Goal: Check status: Check status

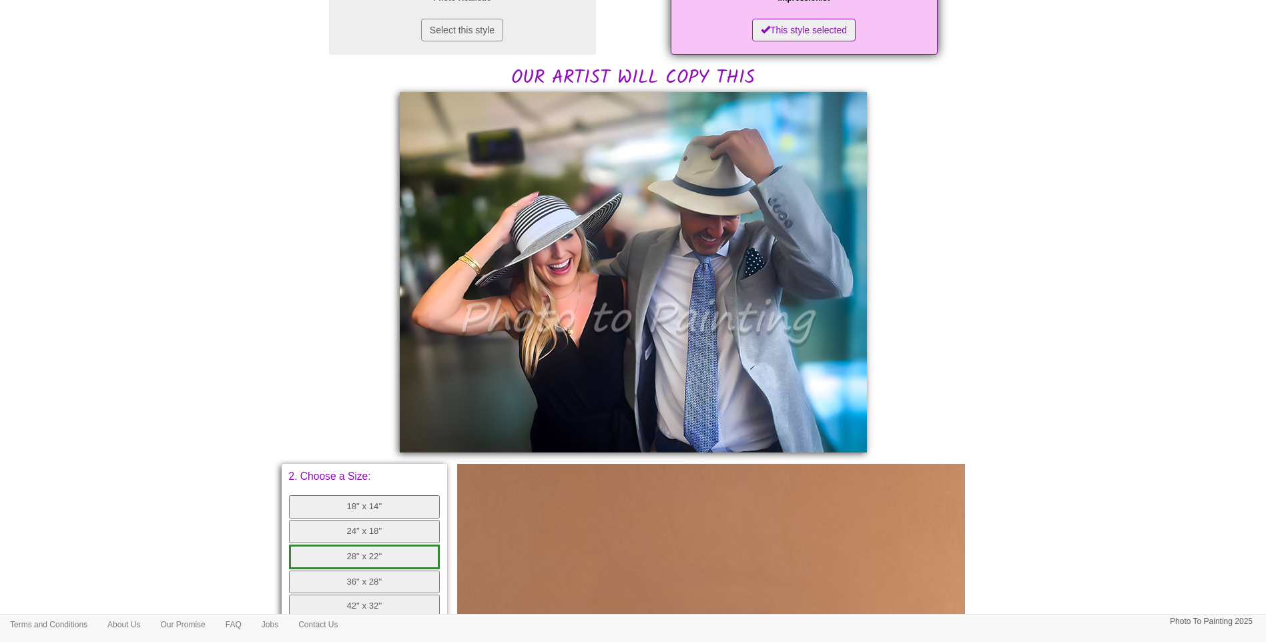
scroll to position [222, 0]
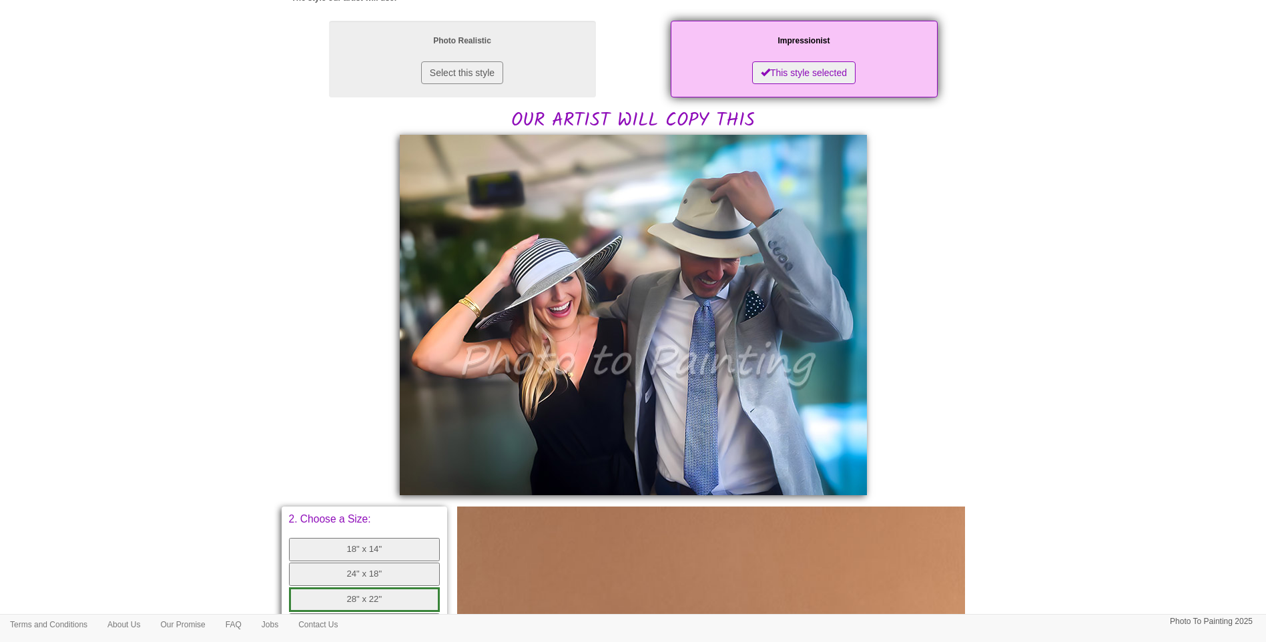
click at [1123, 425] on body "Your painting - risk free Toggle navigation Menu Home Photo to Painting Photo t…" at bounding box center [633, 429] width 1266 height 1291
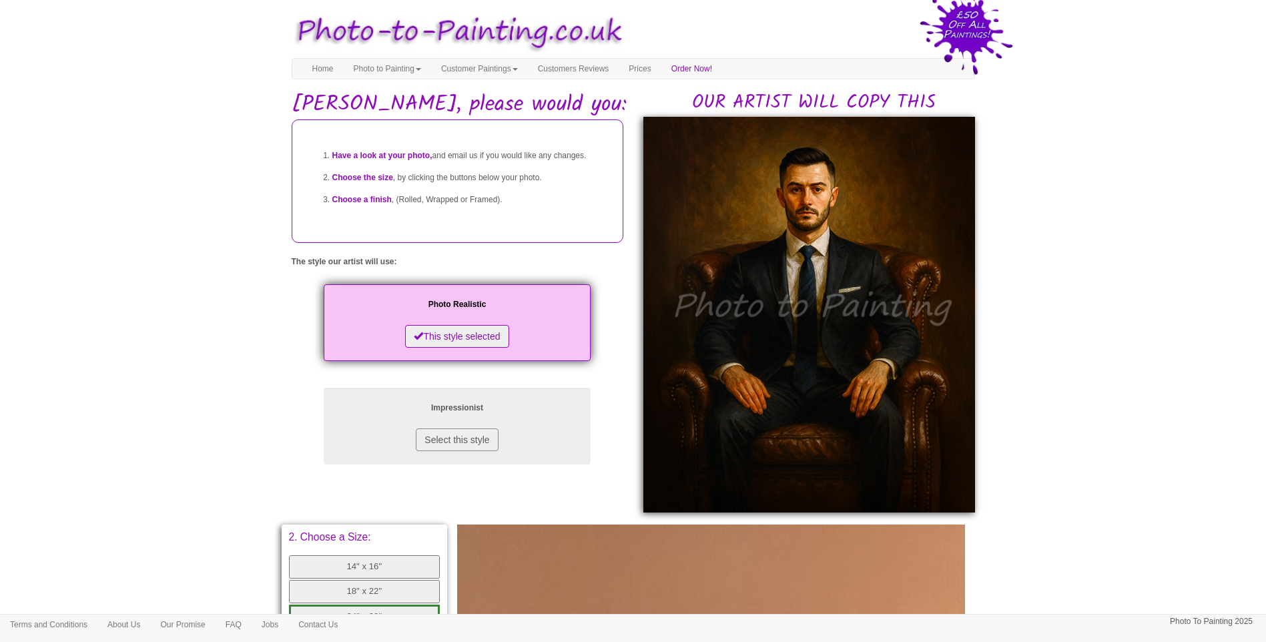
click at [1055, 420] on body "Your painting - risk free Toggle navigation Menu Home Photo to Painting Photo t…" at bounding box center [633, 550] width 1266 height 1087
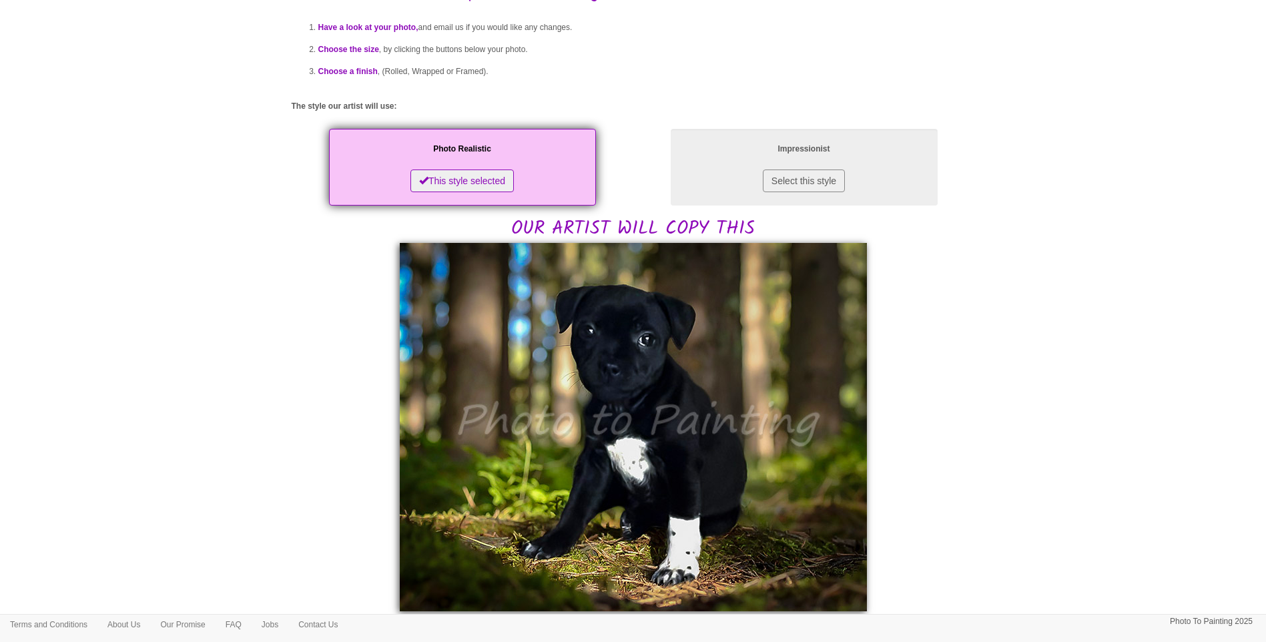
scroll to position [334, 0]
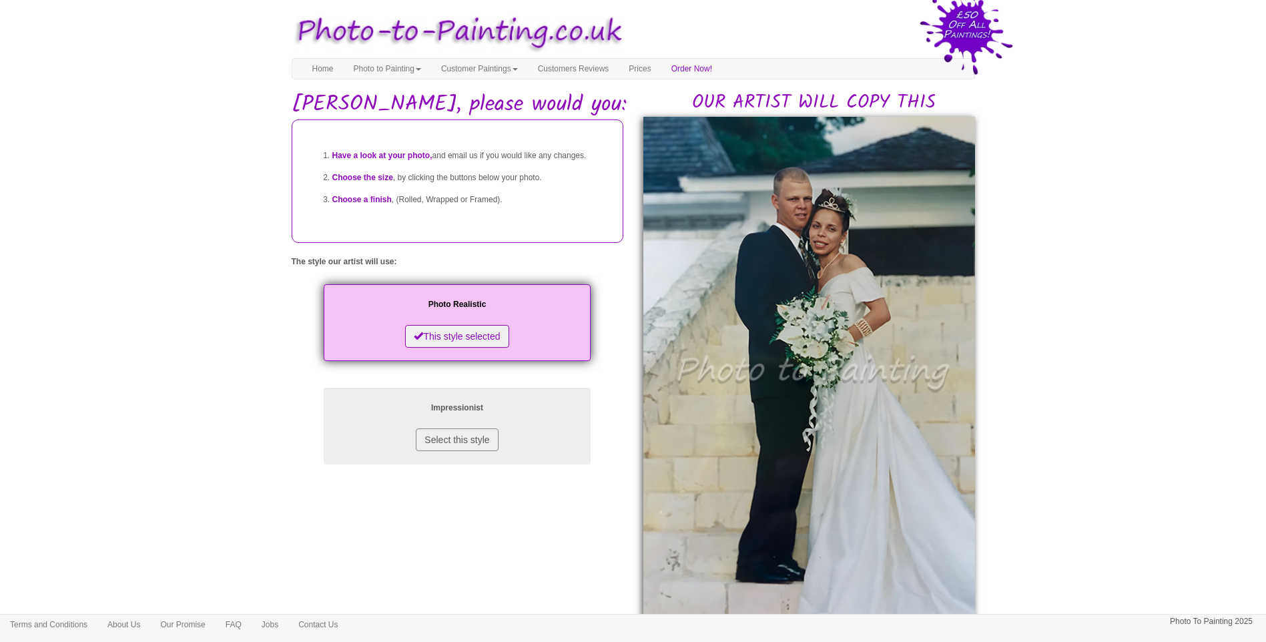
click at [486, 566] on div "Have a look at your photo, and email us if you would like any changes. Choose t…" at bounding box center [634, 376] width 704 height 515
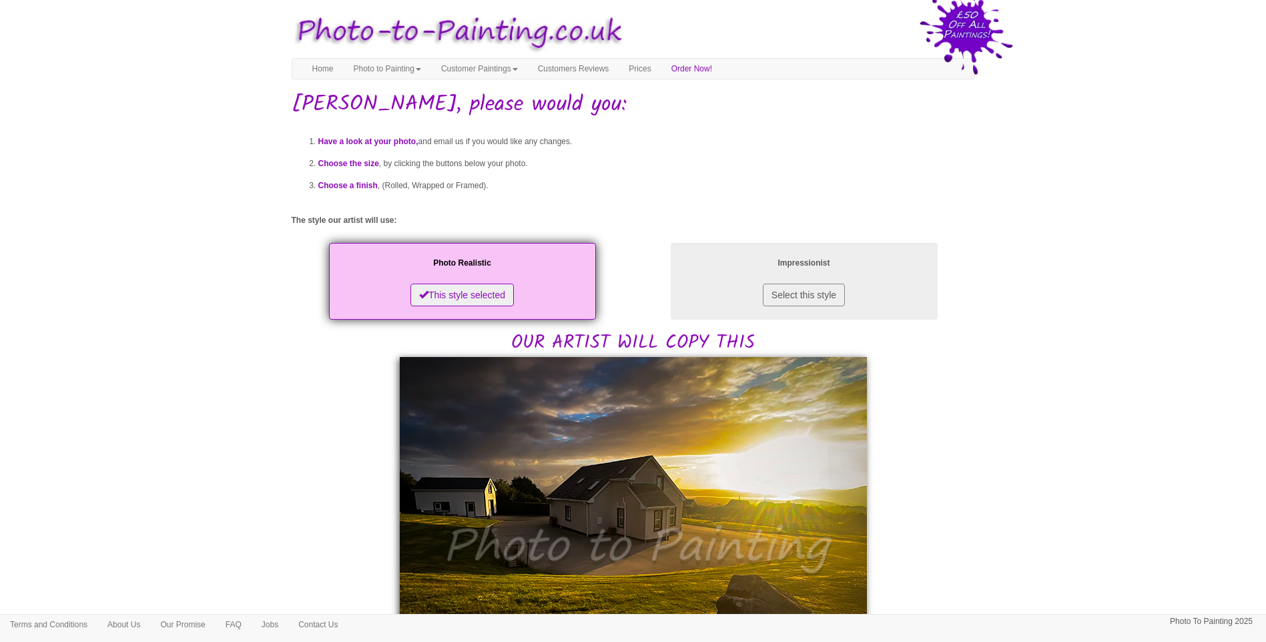
click at [1090, 528] on body "Your painting - risk free Toggle navigation Menu Home Photo to Painting Photo t…" at bounding box center [633, 648] width 1266 height 1282
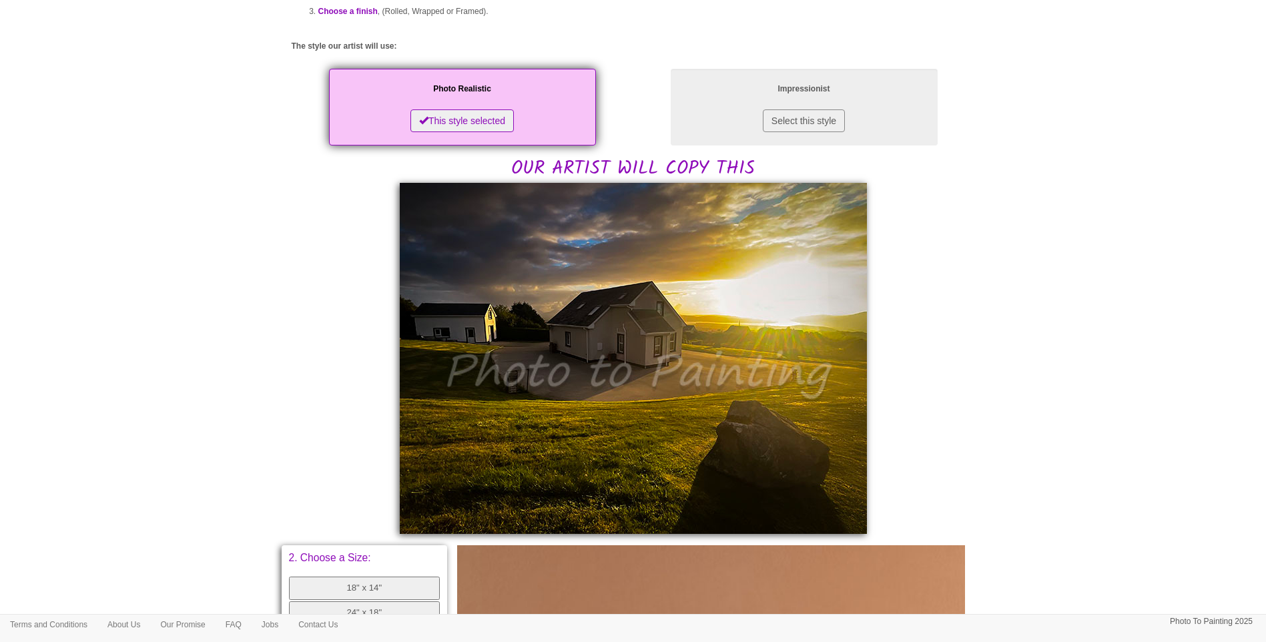
scroll to position [334, 0]
